Goal: Navigation & Orientation: Find specific page/section

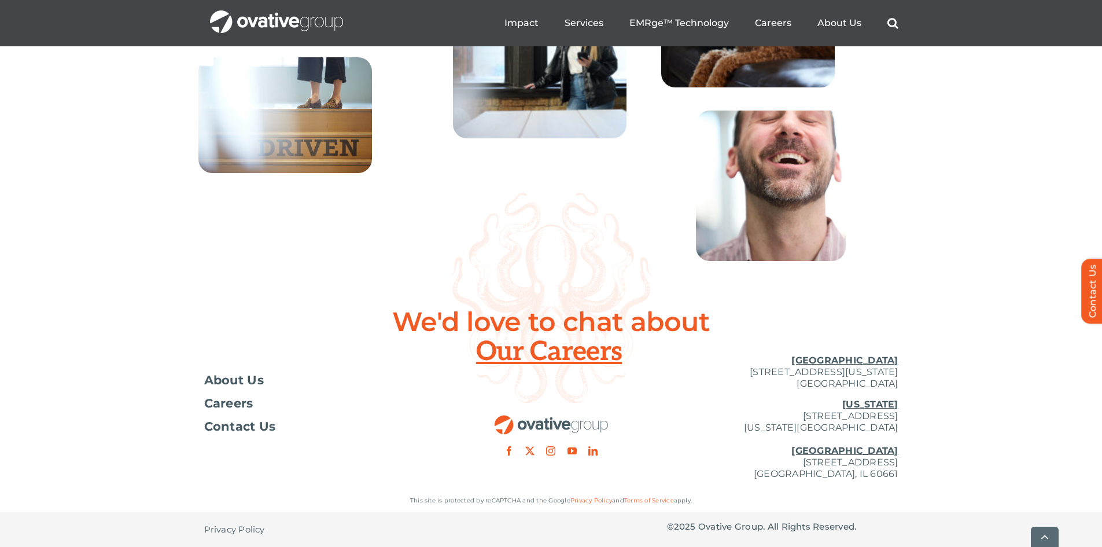
scroll to position [4185, 0]
click at [637, 498] on link "Terms of Service" at bounding box center [649, 501] width 50 height 8
click at [583, 499] on link "Privacy Policy" at bounding box center [592, 501] width 42 height 8
click at [594, 499] on link "Privacy Policy" at bounding box center [592, 501] width 42 height 8
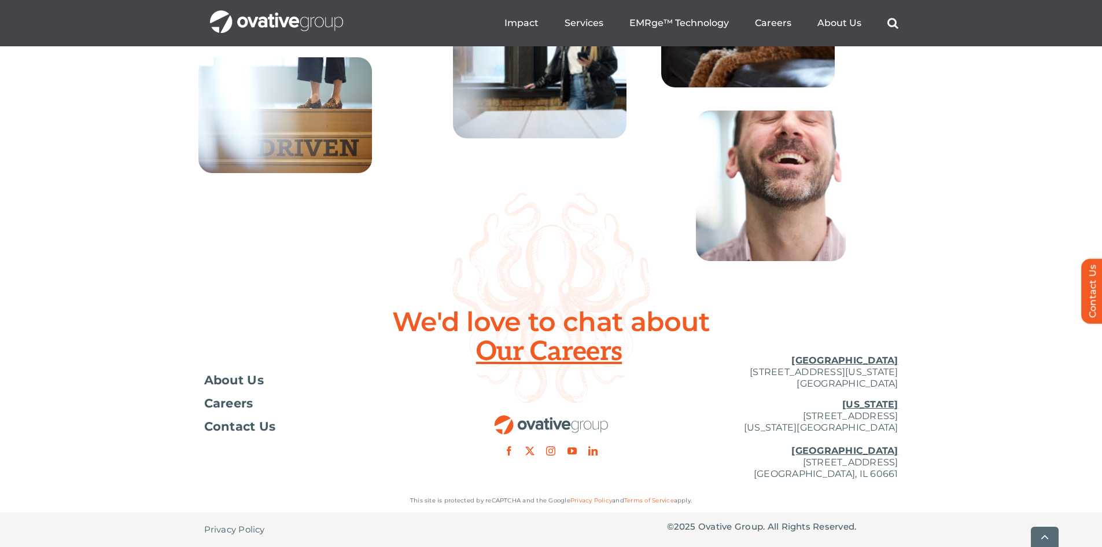
scroll to position [4185, 0]
click at [247, 527] on span "Privacy Policy" at bounding box center [234, 530] width 61 height 12
click at [556, 352] on div at bounding box center [551, 400] width 231 height 110
click at [549, 355] on div at bounding box center [551, 400] width 231 height 110
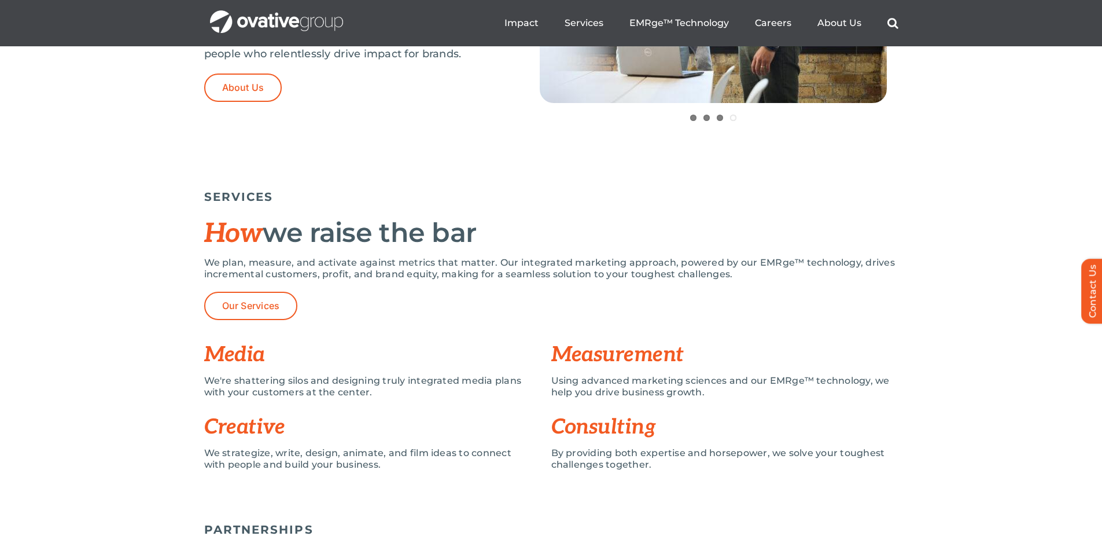
scroll to position [539, 0]
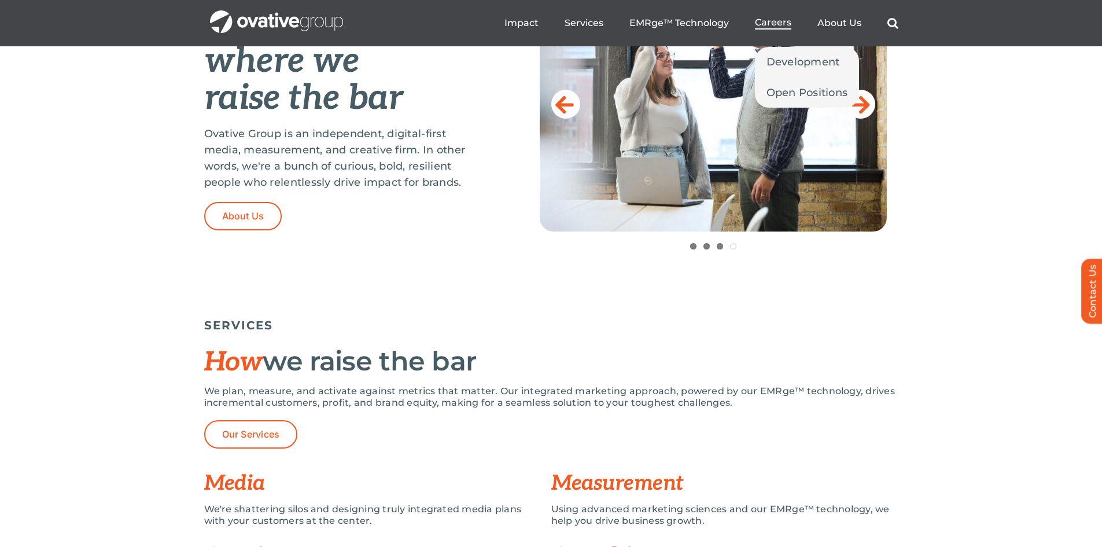
click at [768, 24] on span "Careers" at bounding box center [773, 23] width 36 height 12
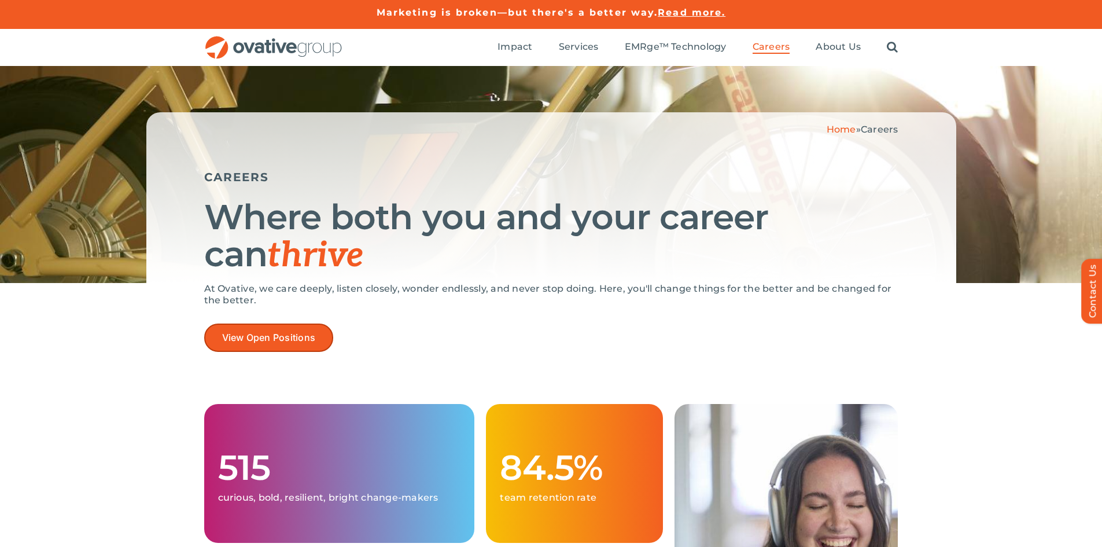
click at [264, 325] on link "View Open Positions" at bounding box center [269, 337] width 130 height 28
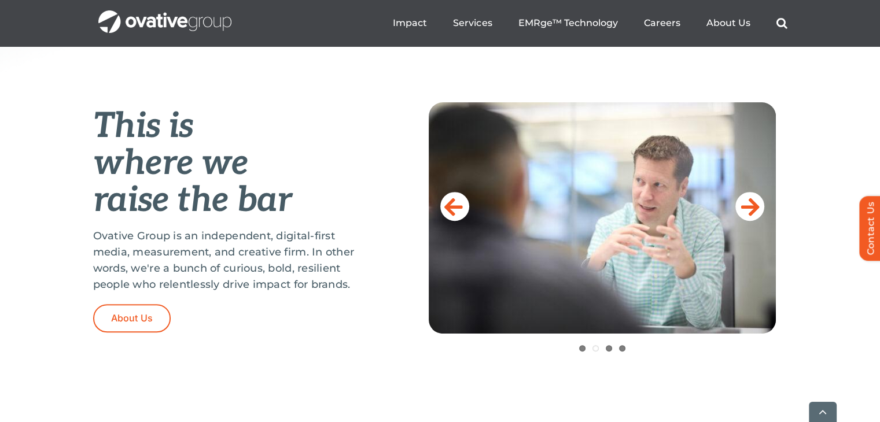
scroll to position [463, 0]
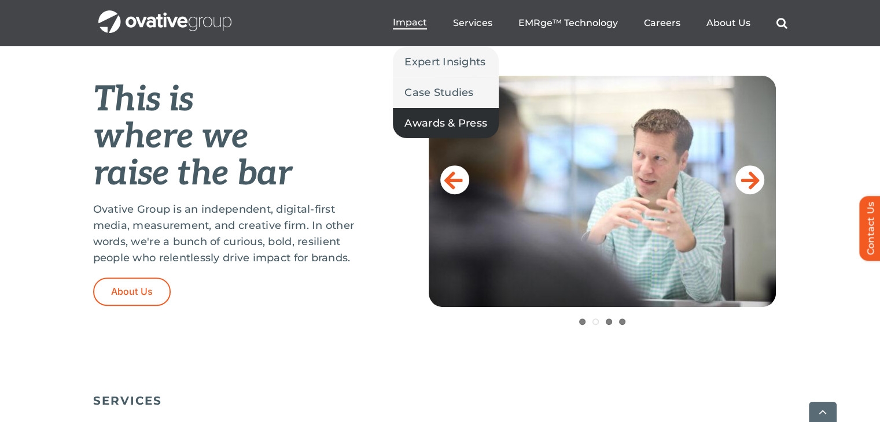
click at [446, 130] on span "Awards & Press" at bounding box center [446, 123] width 83 height 16
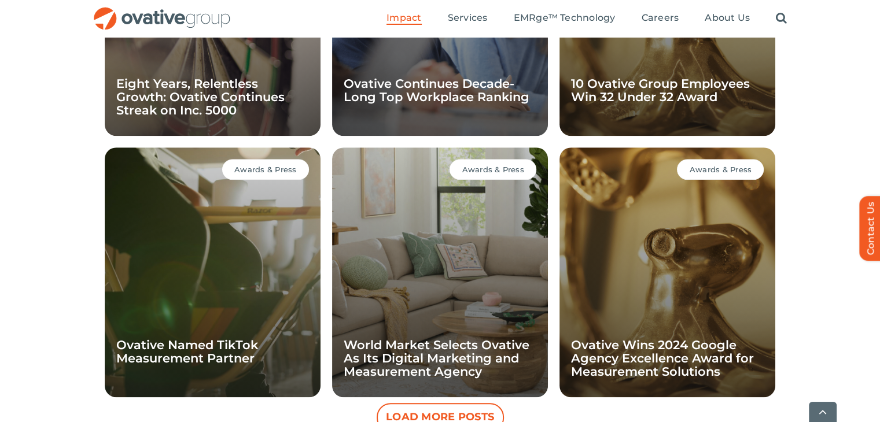
scroll to position [1203, 0]
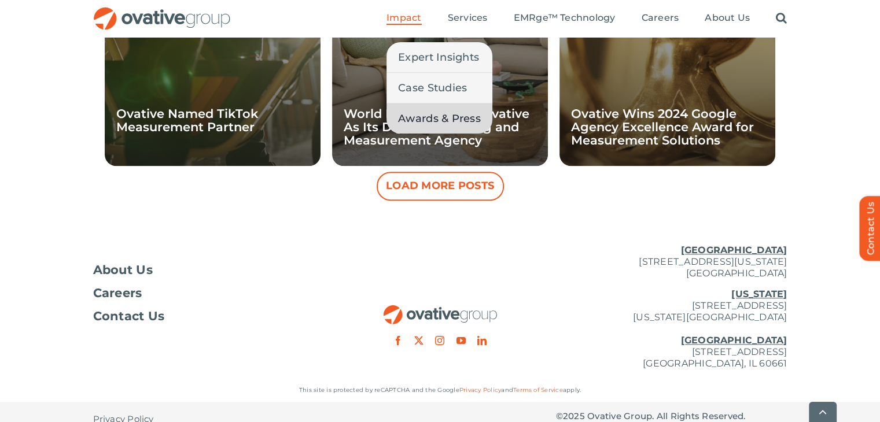
click at [391, 14] on span "Impact" at bounding box center [404, 18] width 35 height 12
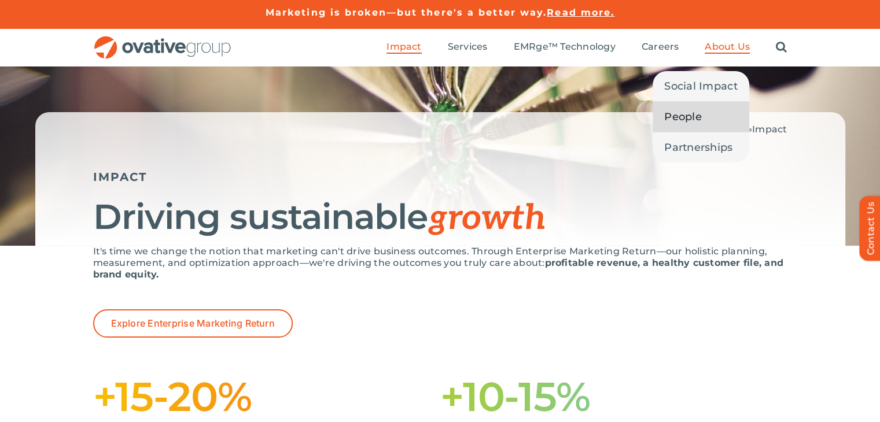
click at [697, 110] on span "People" at bounding box center [683, 117] width 38 height 16
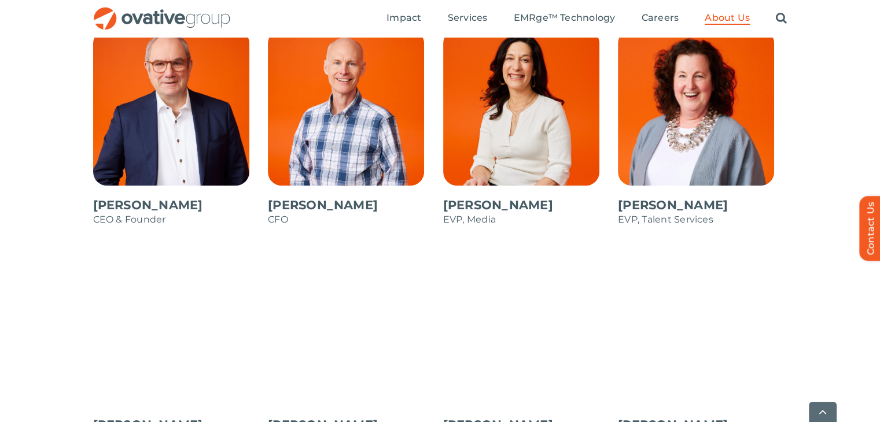
scroll to position [1100, 0]
